Goal: Transaction & Acquisition: Purchase product/service

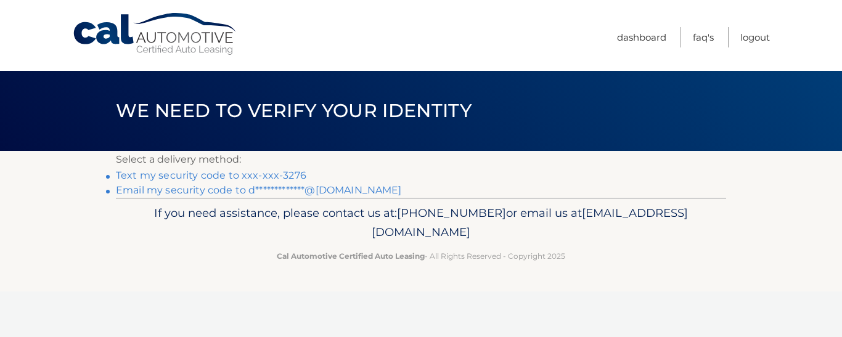
click at [246, 173] on link "Text my security code to xxx-xxx-3276" at bounding box center [211, 175] width 190 height 12
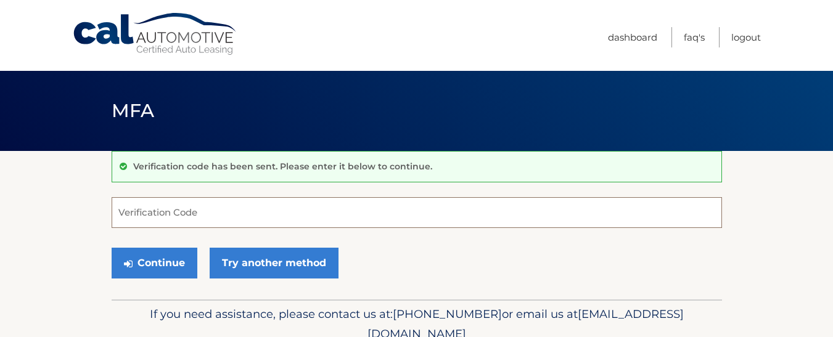
click at [211, 216] on input "Verification Code" at bounding box center [417, 212] width 610 height 31
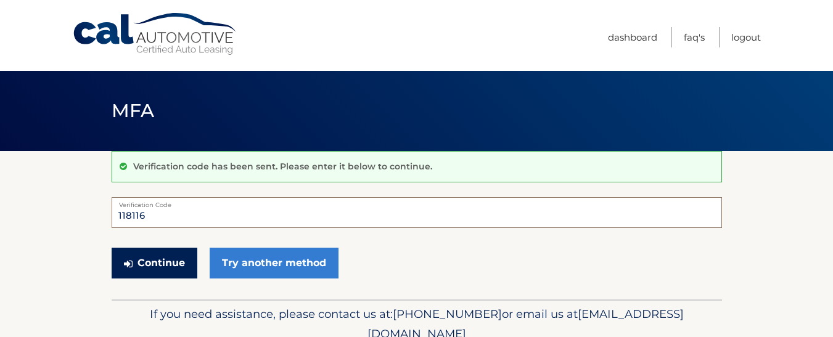
type input "118116"
click at [166, 255] on button "Continue" at bounding box center [155, 263] width 86 height 31
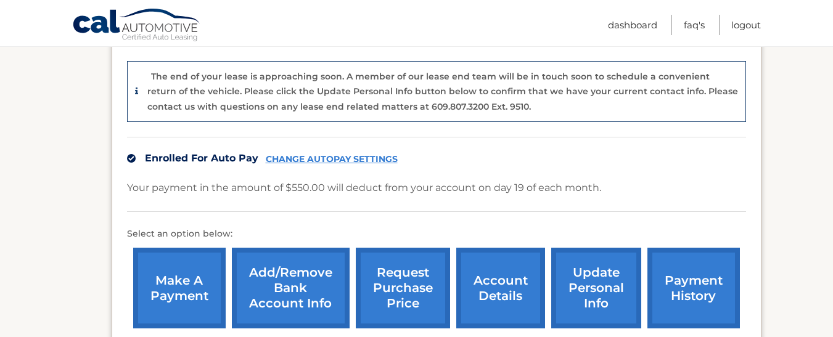
scroll to position [316, 0]
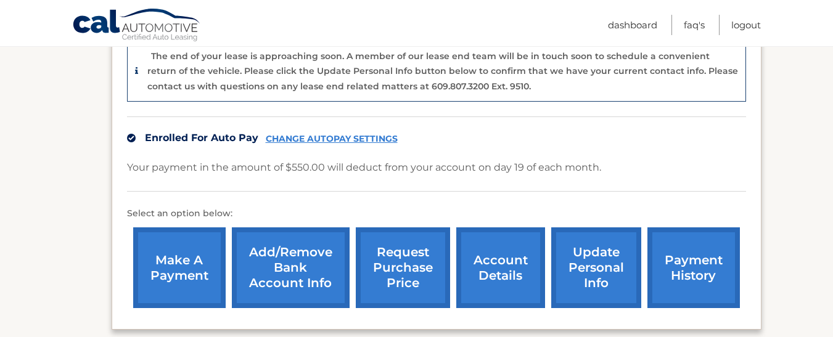
click at [189, 255] on link "make a payment" at bounding box center [179, 267] width 92 height 81
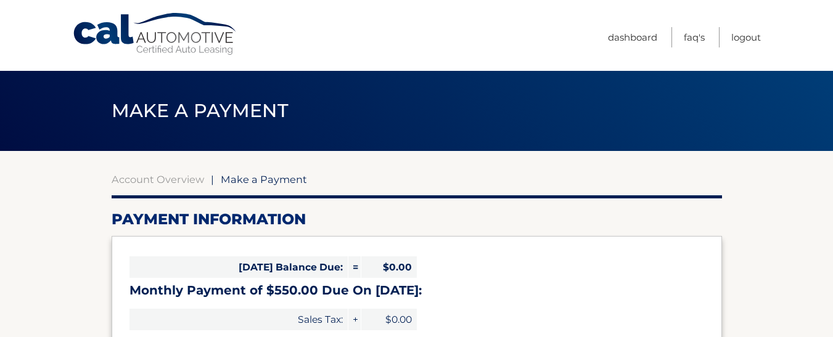
select select "MDZmMmMxNWMtMjY2Ny00NDY4LTk4ZGMtZTJiMTNlMmRiOTQ4"
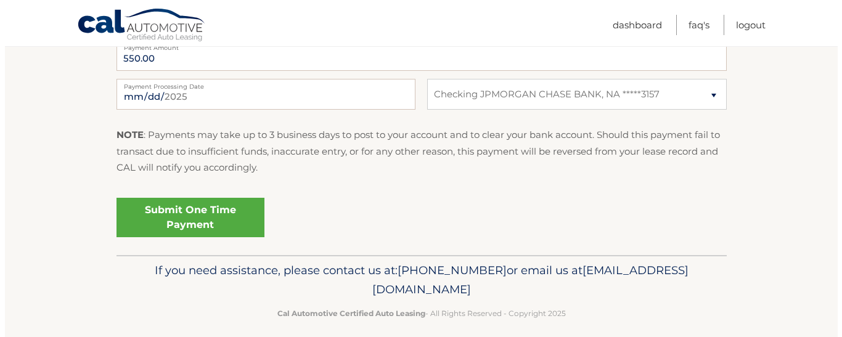
scroll to position [544, 0]
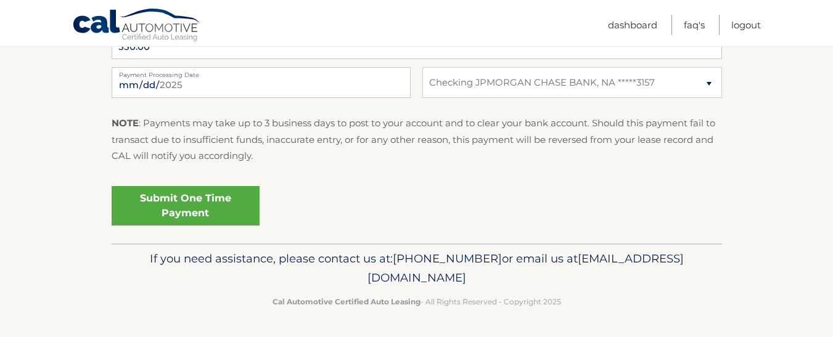
click at [188, 203] on link "Submit One Time Payment" at bounding box center [186, 205] width 148 height 39
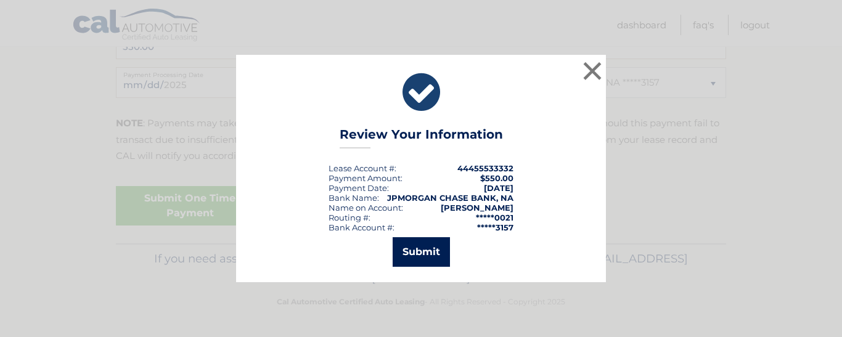
click at [423, 247] on button "Submit" at bounding box center [421, 252] width 57 height 30
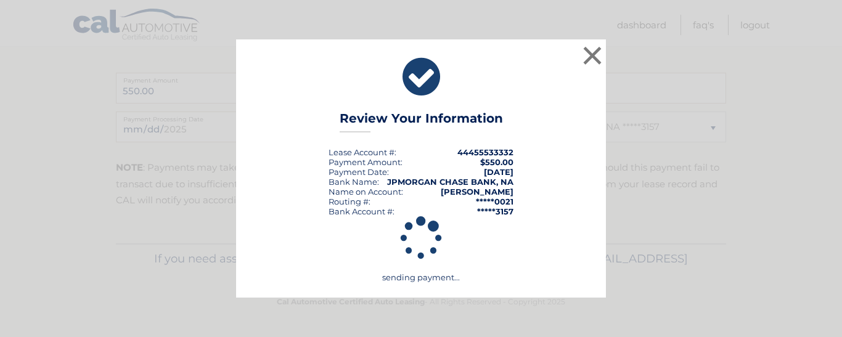
scroll to position [499, 0]
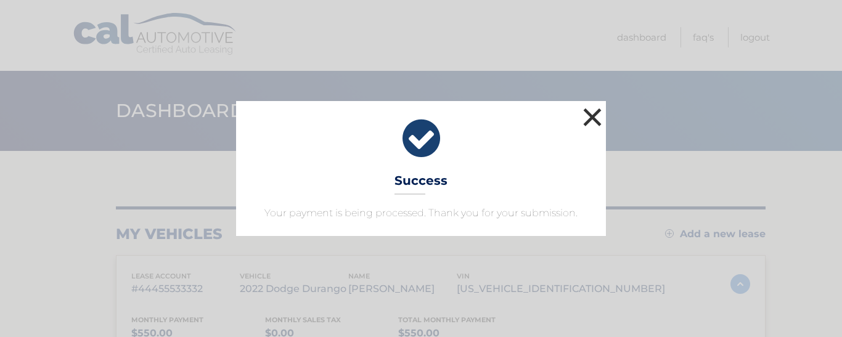
click at [592, 116] on button "×" at bounding box center [592, 117] width 25 height 25
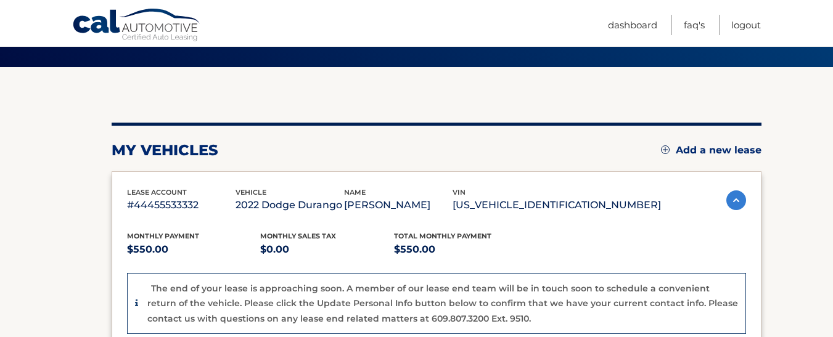
scroll to position [123, 0]
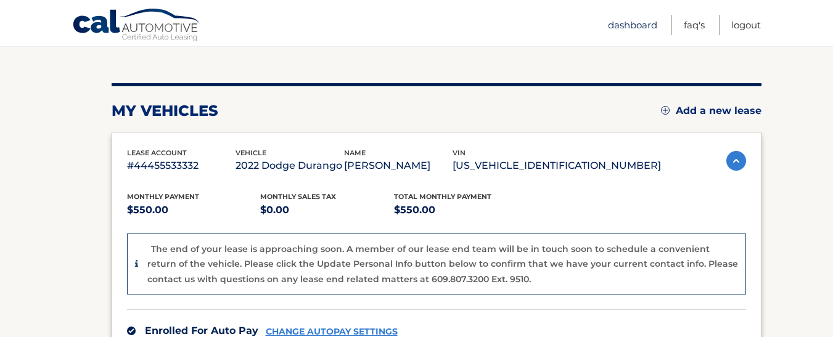
click at [633, 26] on link "Dashboard" at bounding box center [632, 25] width 49 height 20
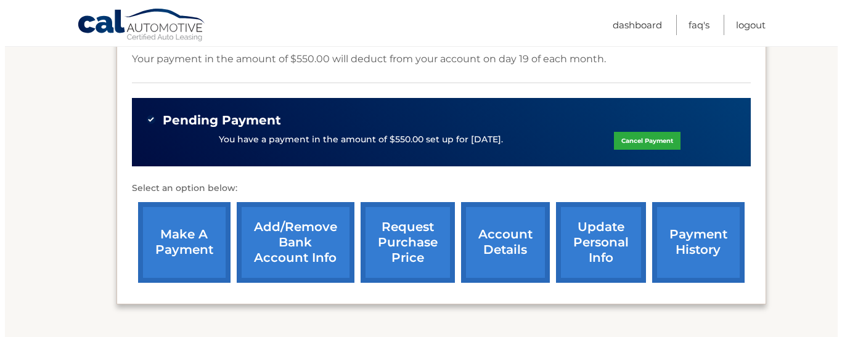
scroll to position [431, 0]
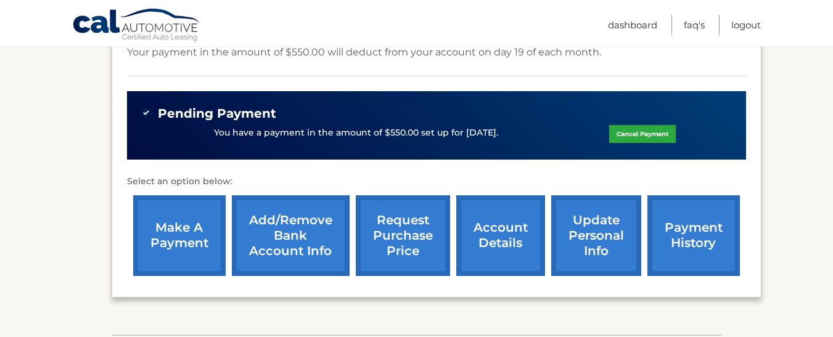
click at [418, 249] on link "request purchase price" at bounding box center [403, 235] width 94 height 81
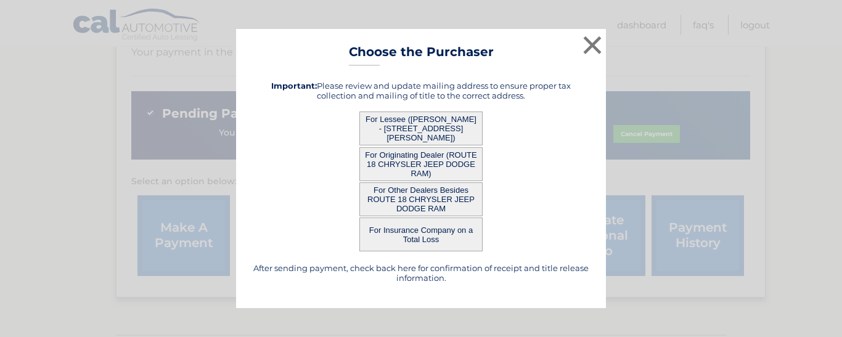
click at [435, 121] on button "For Lessee ([PERSON_NAME] - [STREET_ADDRESS][PERSON_NAME])" at bounding box center [420, 129] width 123 height 34
click at [434, 130] on button "For Lessee ([PERSON_NAME] - [STREET_ADDRESS][PERSON_NAME])" at bounding box center [420, 129] width 123 height 34
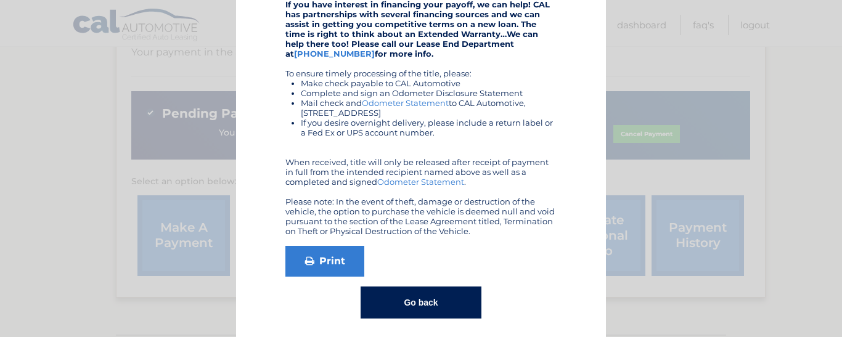
scroll to position [260, 0]
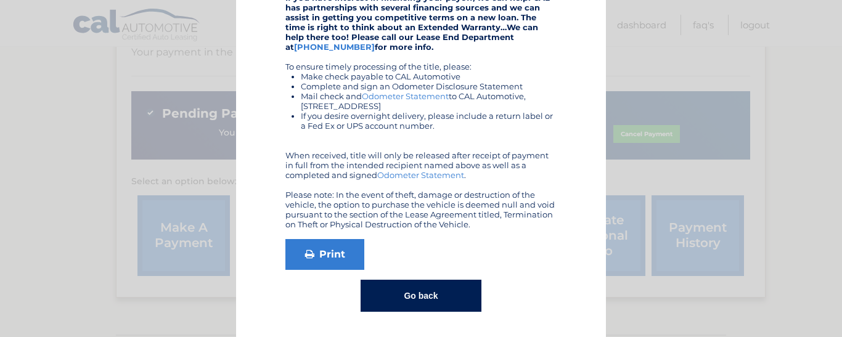
click at [444, 294] on button "Go back" at bounding box center [420, 296] width 120 height 32
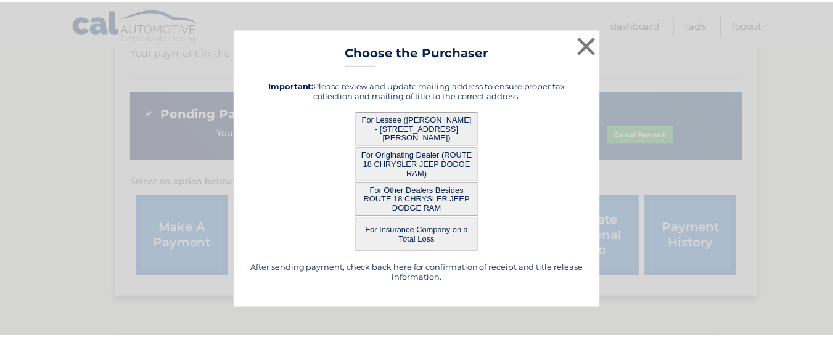
scroll to position [0, 0]
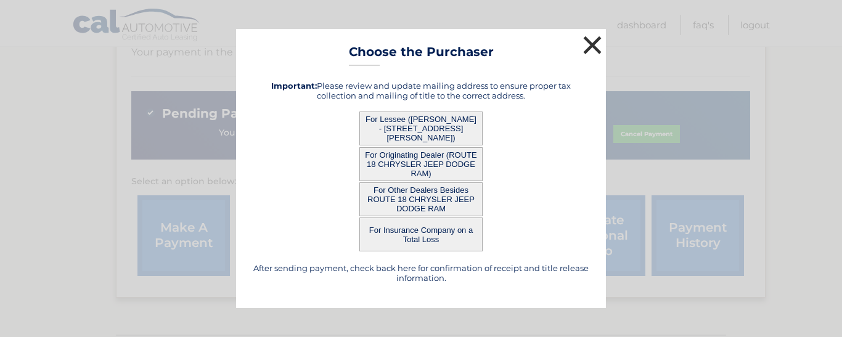
click at [580, 36] on button "×" at bounding box center [592, 45] width 25 height 25
